Goal: Use online tool/utility: Utilize a website feature to perform a specific function

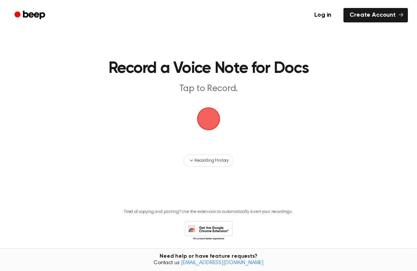
click at [203, 108] on span "button" at bounding box center [208, 118] width 21 height 21
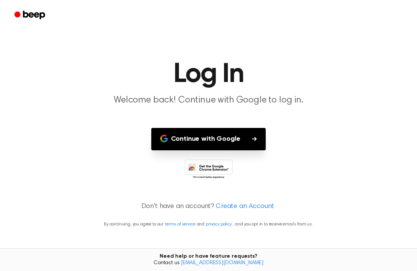
click at [199, 130] on button "Continue with Google" at bounding box center [208, 139] width 115 height 22
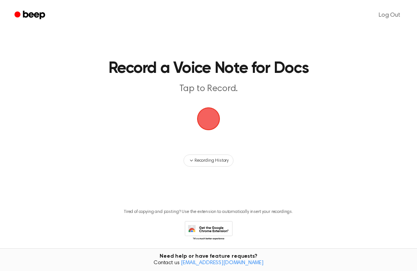
click at [216, 119] on span "button" at bounding box center [209, 119] width 26 height 26
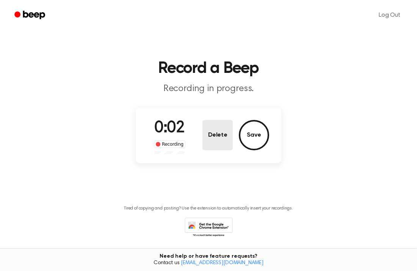
click at [225, 140] on button "Delete" at bounding box center [218, 135] width 30 height 30
